Goal: Find specific page/section: Find specific page/section

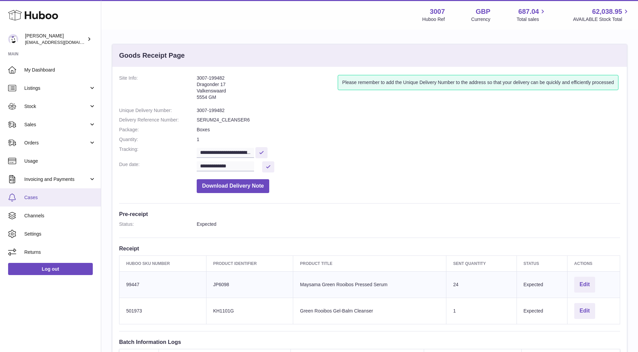
click at [43, 199] on span "Cases" at bounding box center [59, 197] width 71 height 6
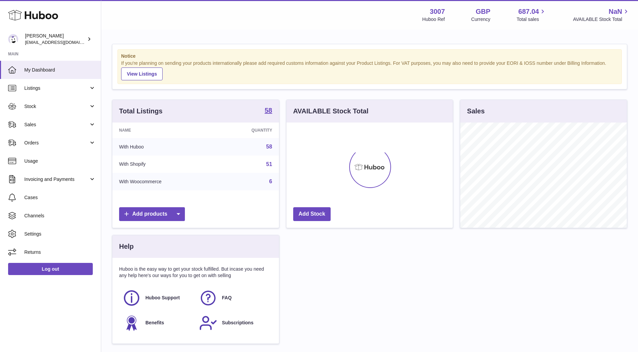
scroll to position [105, 166]
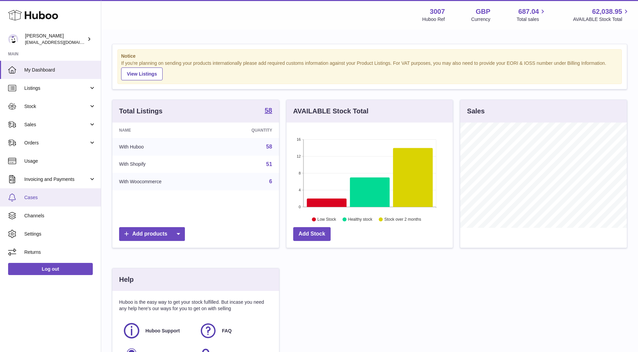
click at [34, 198] on span "Cases" at bounding box center [59, 197] width 71 height 6
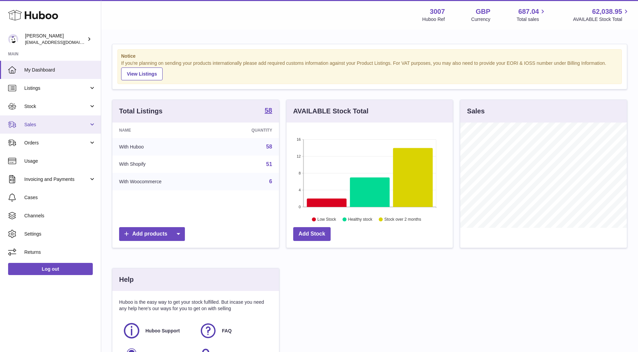
click at [38, 130] on link "Sales" at bounding box center [50, 124] width 101 height 18
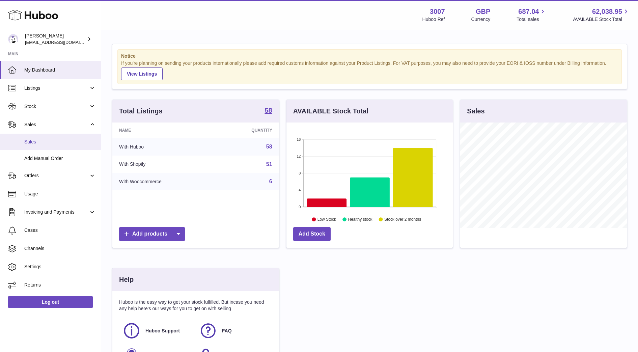
click at [35, 143] on span "Sales" at bounding box center [59, 142] width 71 height 6
